Goal: Entertainment & Leisure: Consume media (video, audio)

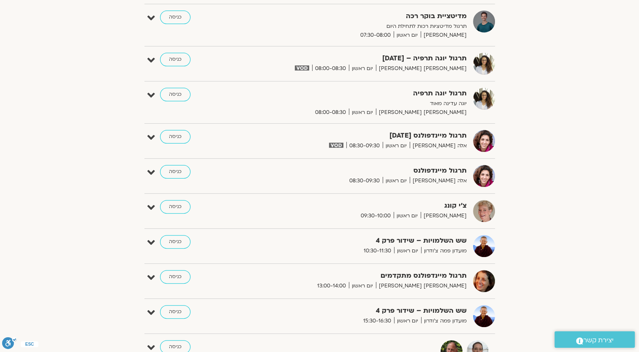
scroll to position [211, 0]
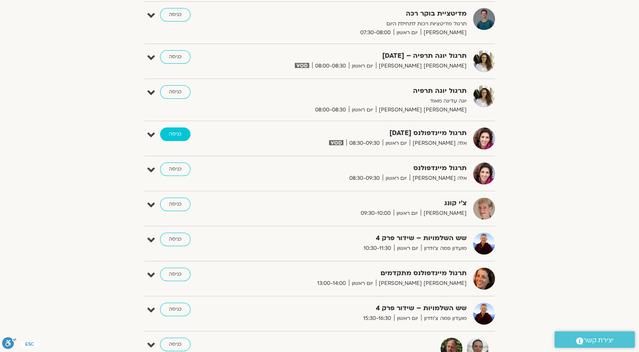
click at [169, 131] on link "כניסה" at bounding box center [175, 135] width 30 height 14
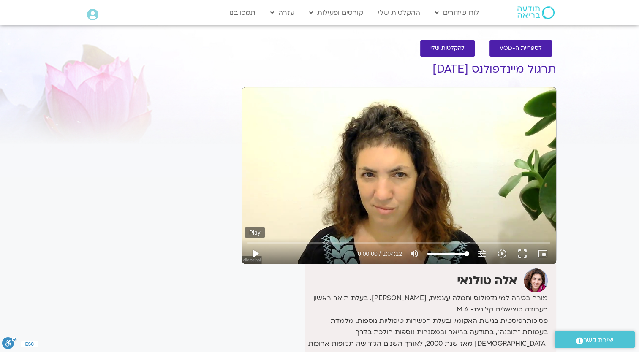
click at [255, 251] on button "play_arrow" at bounding box center [255, 254] width 20 height 20
click at [257, 242] on input "Seek" at bounding box center [399, 242] width 303 height 5
click at [263, 242] on input "Seek" at bounding box center [399, 242] width 303 height 5
click at [255, 251] on button "play_arrow" at bounding box center [255, 254] width 20 height 20
click at [259, 257] on button "pause" at bounding box center [255, 254] width 20 height 20
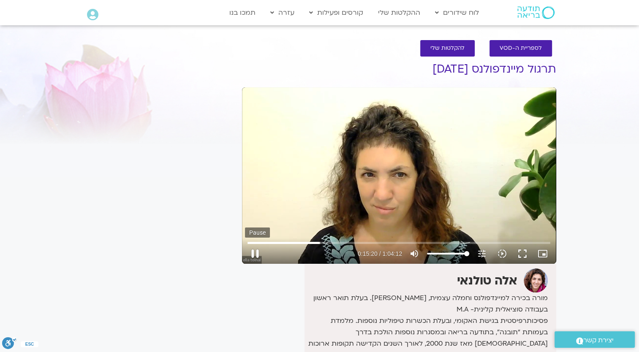
type input "920.752013"
